Goal: Find specific page/section

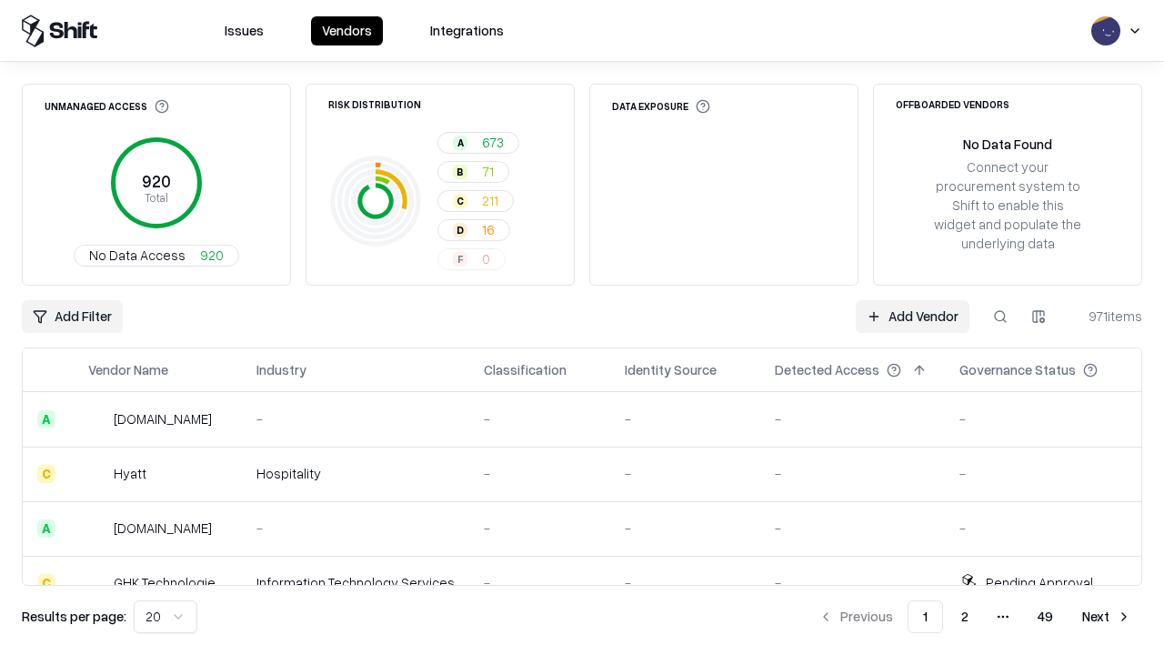
click at [582, 327] on div "Add Filter Add Vendor 971 items" at bounding box center [582, 316] width 1121 height 33
click at [72, 317] on html "Issues Vendors Integrations Unmanaged Access 920 Total No Data Access 920 Risk …" at bounding box center [582, 327] width 1164 height 655
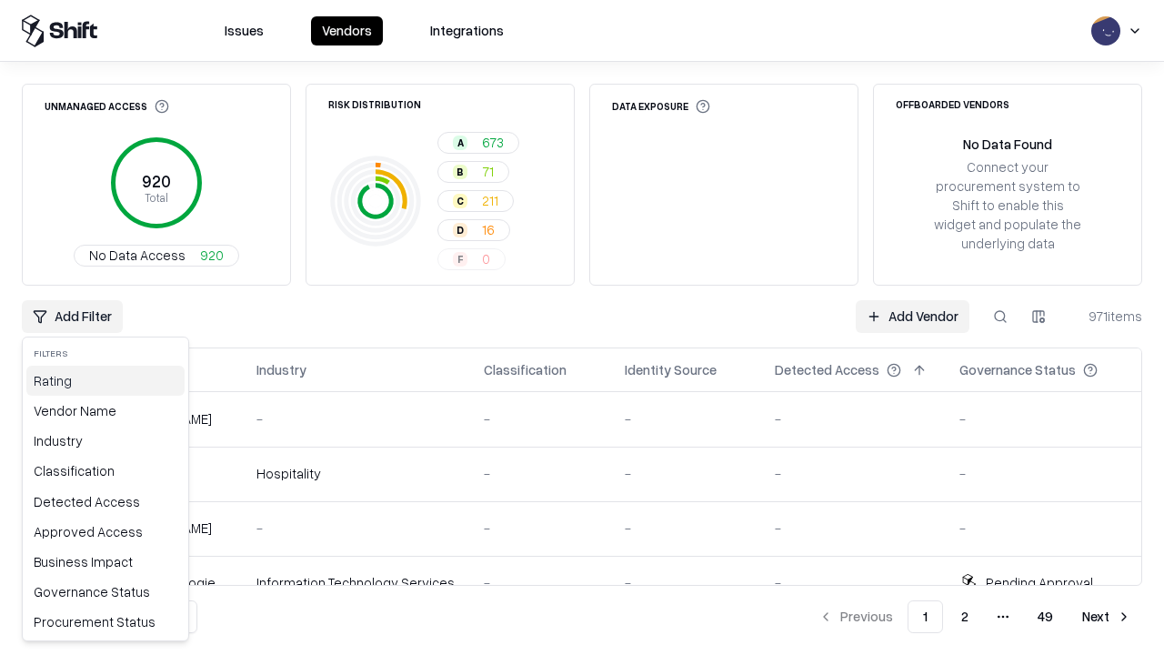
click at [106, 380] on div "Rating" at bounding box center [105, 381] width 158 height 30
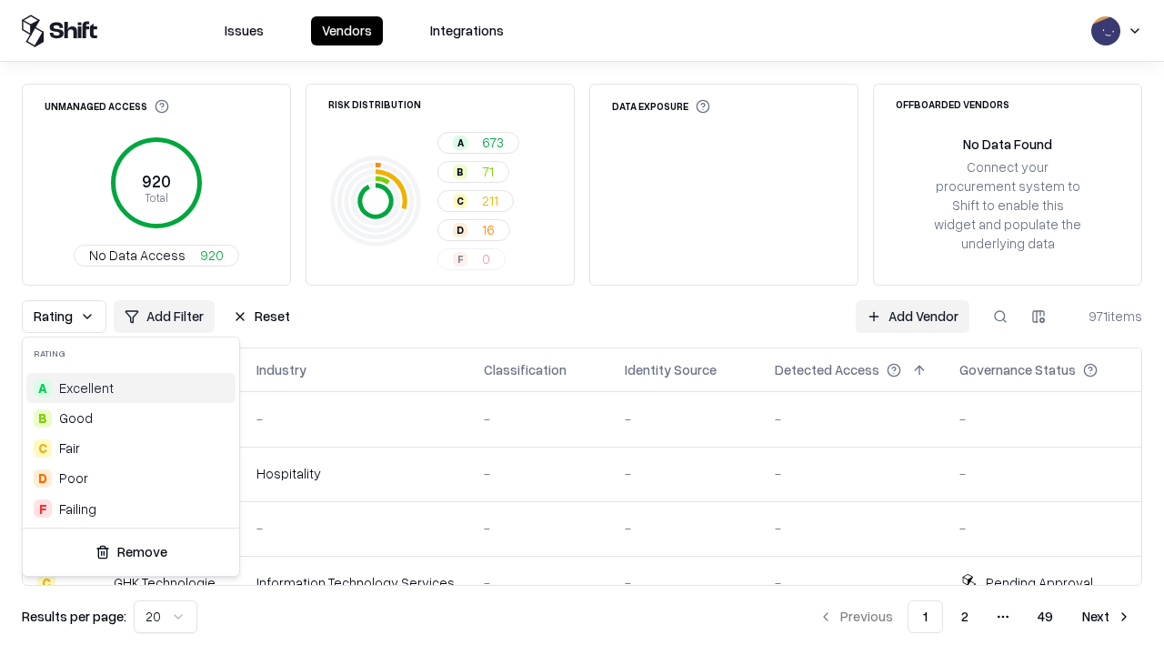
click at [582, 327] on html "Issues Vendors Integrations Unmanaged Access 920 Total No Data Access 920 Risk …" at bounding box center [582, 327] width 1164 height 655
click at [261, 317] on button "Reset" at bounding box center [261, 316] width 79 height 33
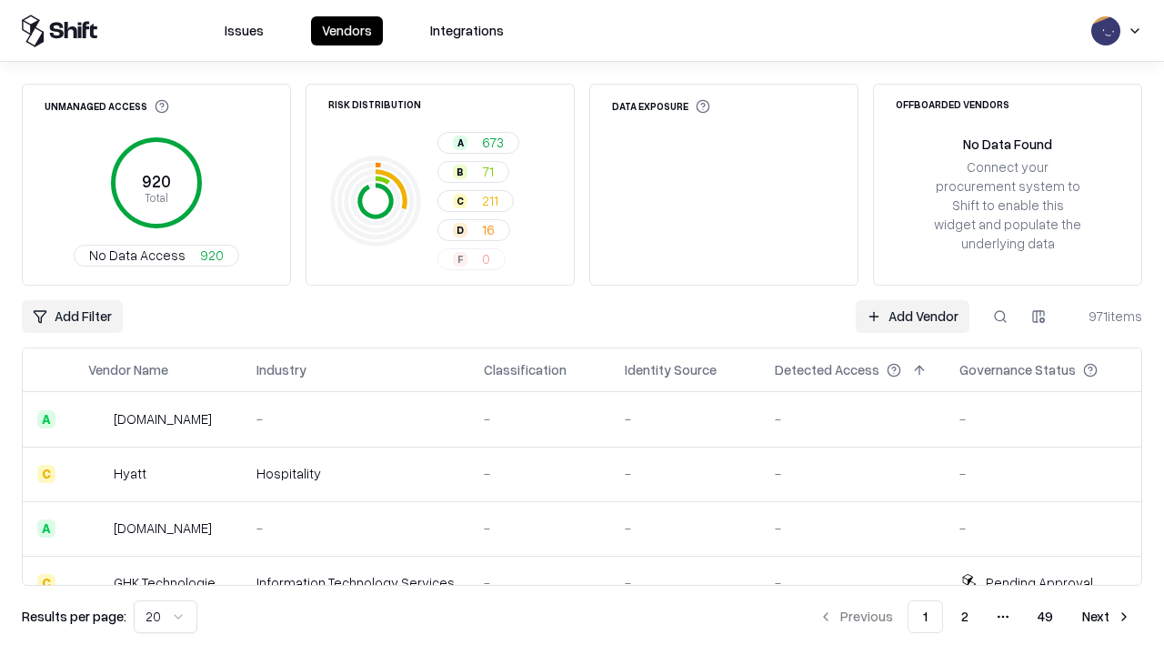
click at [582, 327] on div "Add Filter Add Vendor 971 items" at bounding box center [582, 316] width 1121 height 33
click at [72, 317] on html "Issues Vendors Integrations Unmanaged Access 920 Total No Data Access 920 Risk …" at bounding box center [582, 327] width 1164 height 655
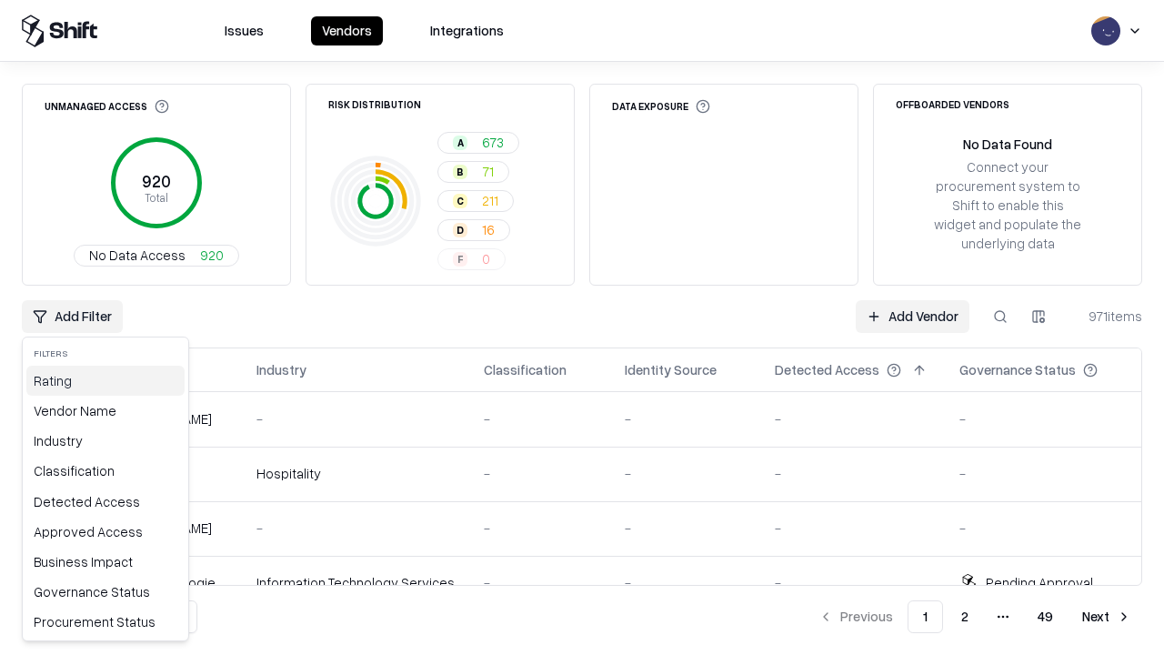
click at [106, 380] on div "Rating" at bounding box center [105, 381] width 158 height 30
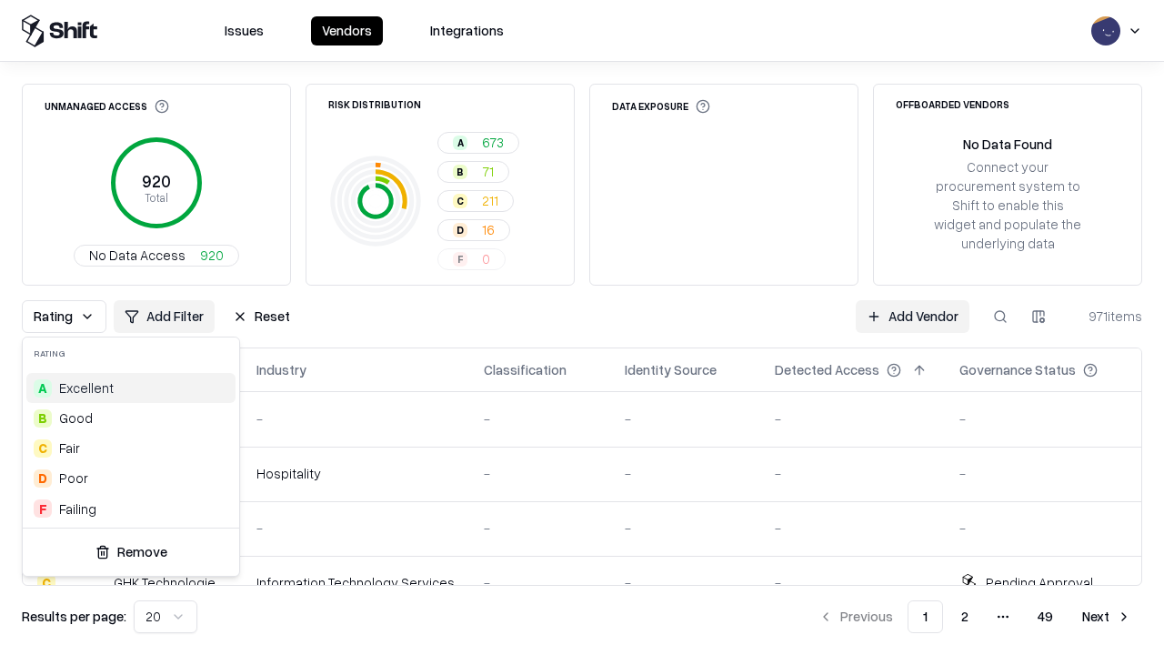
click at [131, 448] on div "C Fair" at bounding box center [130, 448] width 209 height 30
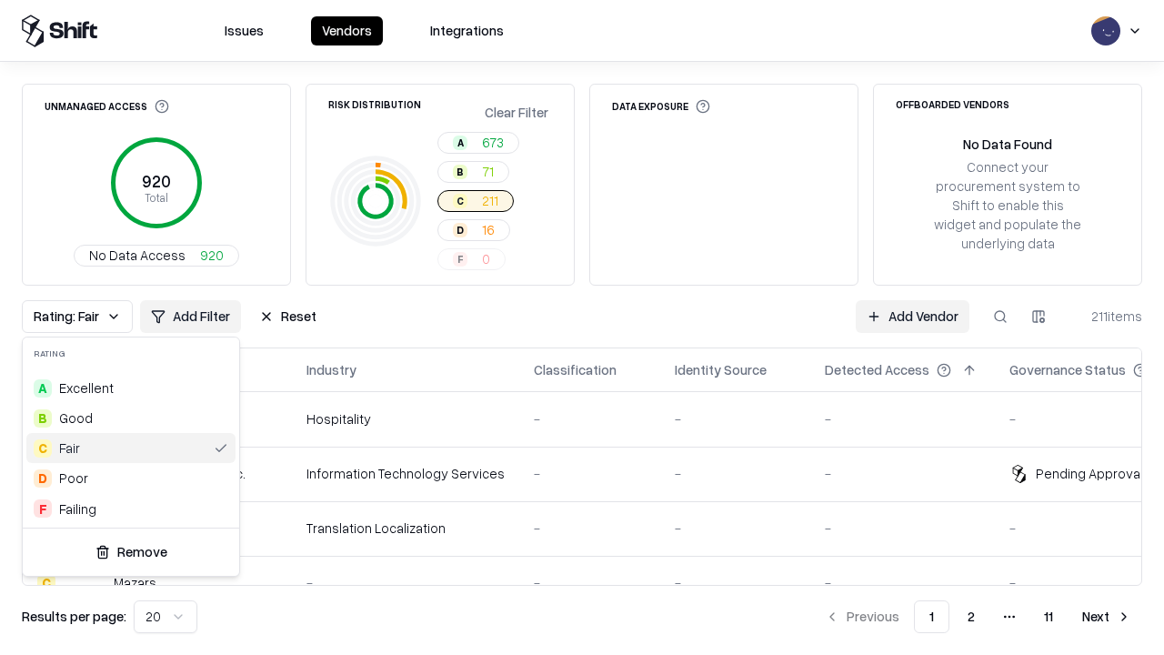
click at [582, 327] on html "Issues Vendors Integrations Unmanaged Access 920 Total No Data Access 920 Risk …" at bounding box center [582, 327] width 1164 height 655
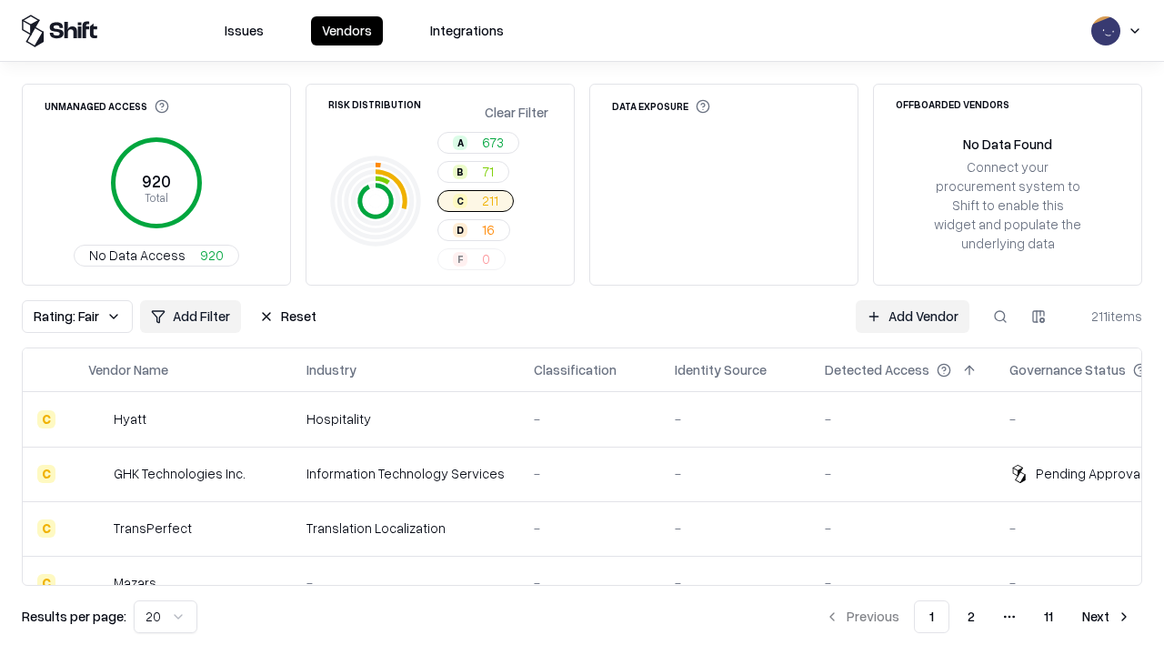
click at [582, 327] on div "Rating: Fair Add Filter Reset Add Vendor 211 items" at bounding box center [582, 316] width 1121 height 33
click at [287, 317] on button "Reset" at bounding box center [287, 316] width 79 height 33
click at [582, 327] on div "Add Filter Add Vendor 211 items" at bounding box center [582, 316] width 1121 height 33
click at [72, 317] on html "Issues Vendors Integrations Unmanaged Access 920 Total No Data Access 920 Risk …" at bounding box center [582, 327] width 1164 height 655
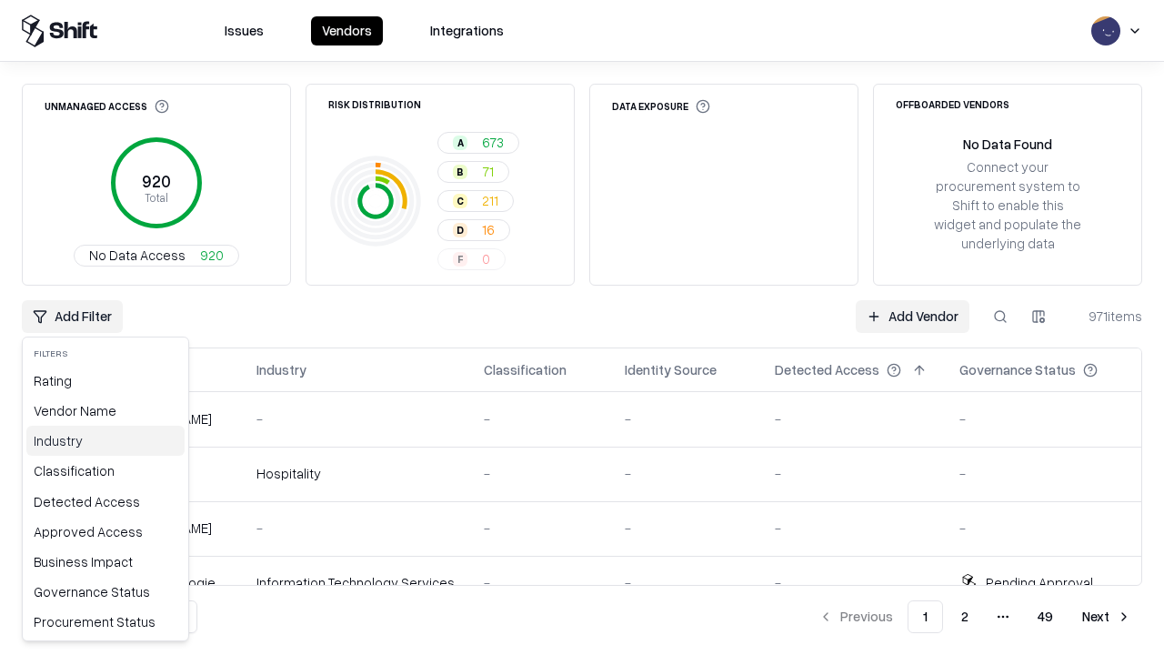
click at [106, 440] on div "Industry" at bounding box center [105, 441] width 158 height 30
